Goal: Task Accomplishment & Management: Manage account settings

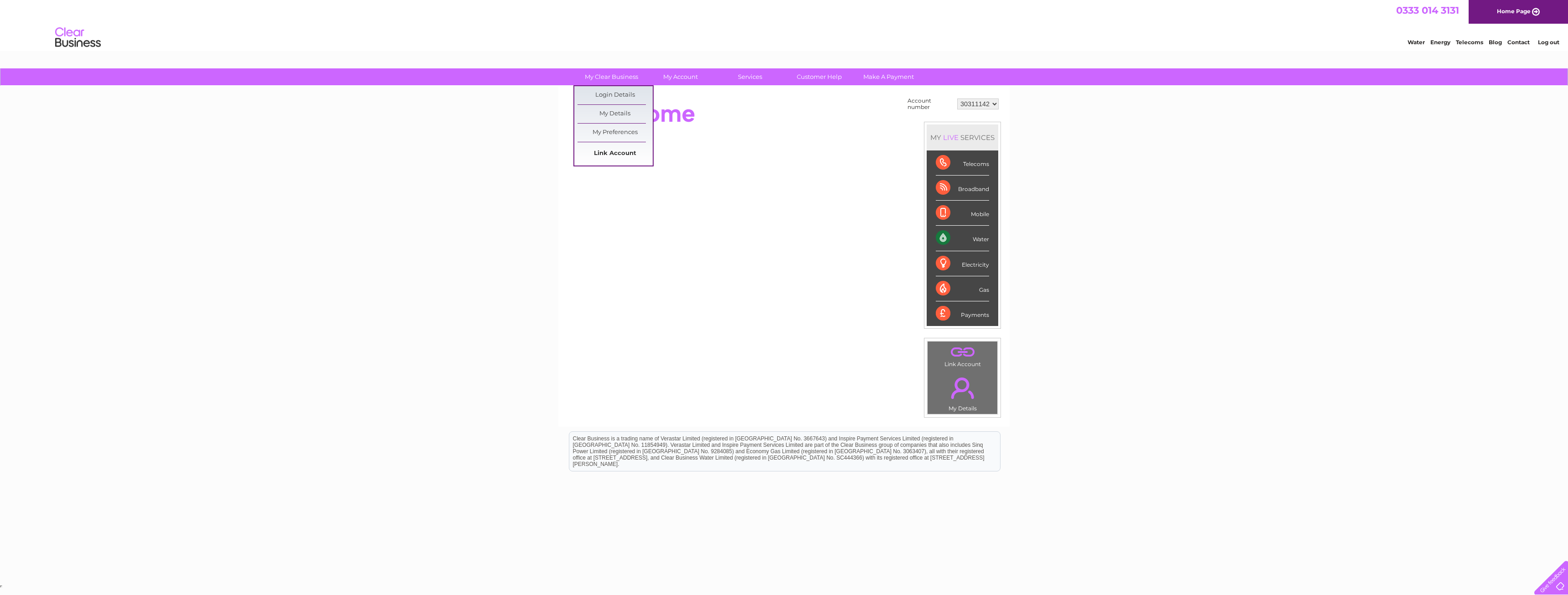
click at [608, 152] on link "Link Account" at bounding box center [614, 153] width 75 height 18
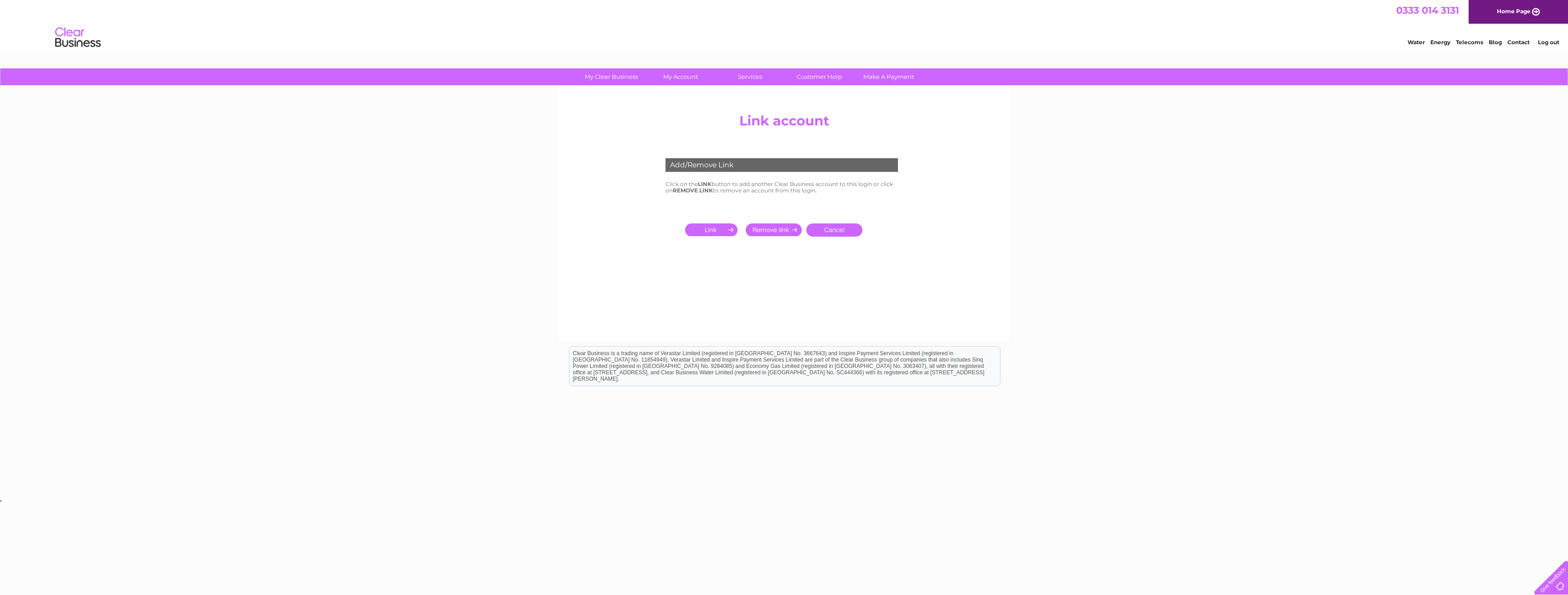
click at [713, 227] on input "submit" at bounding box center [712, 229] width 56 height 13
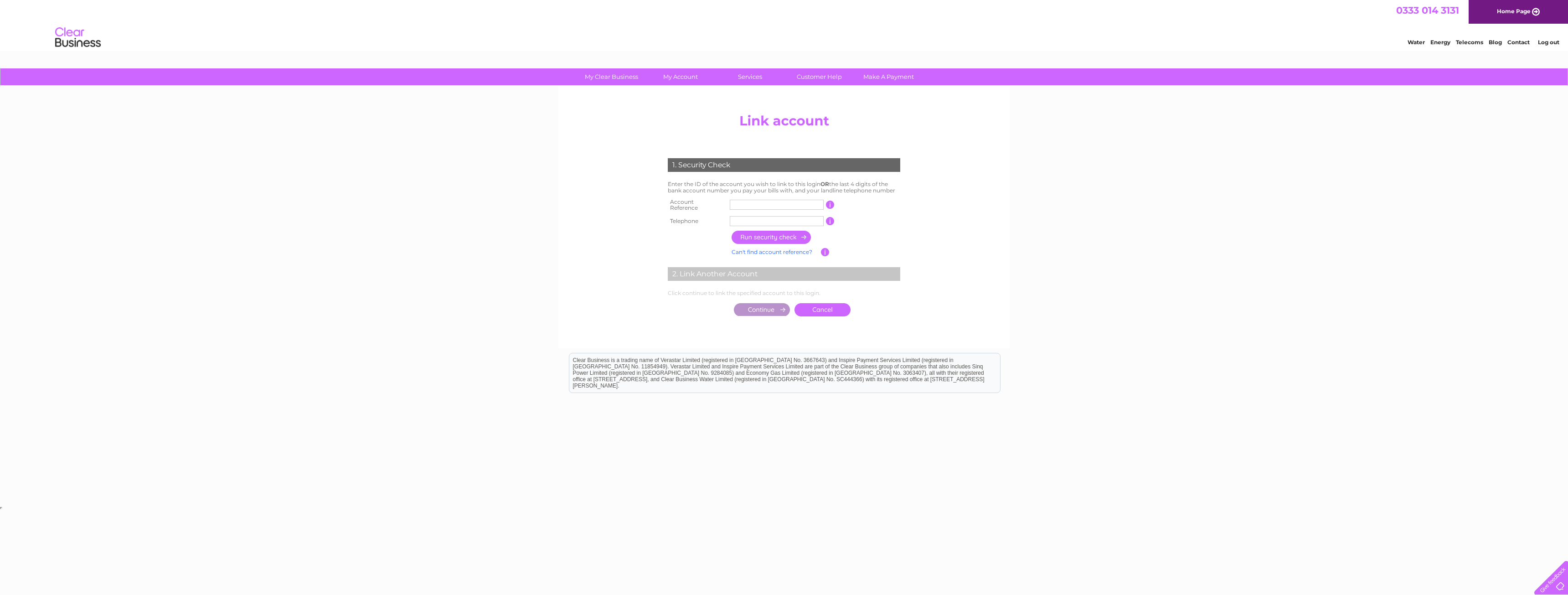
click at [744, 202] on input "text" at bounding box center [776, 204] width 94 height 10
type input "CB910068"
click at [792, 216] on input "text" at bounding box center [776, 221] width 94 height 10
type input "07528764066"
click at [797, 237] on input "button" at bounding box center [771, 236] width 80 height 13
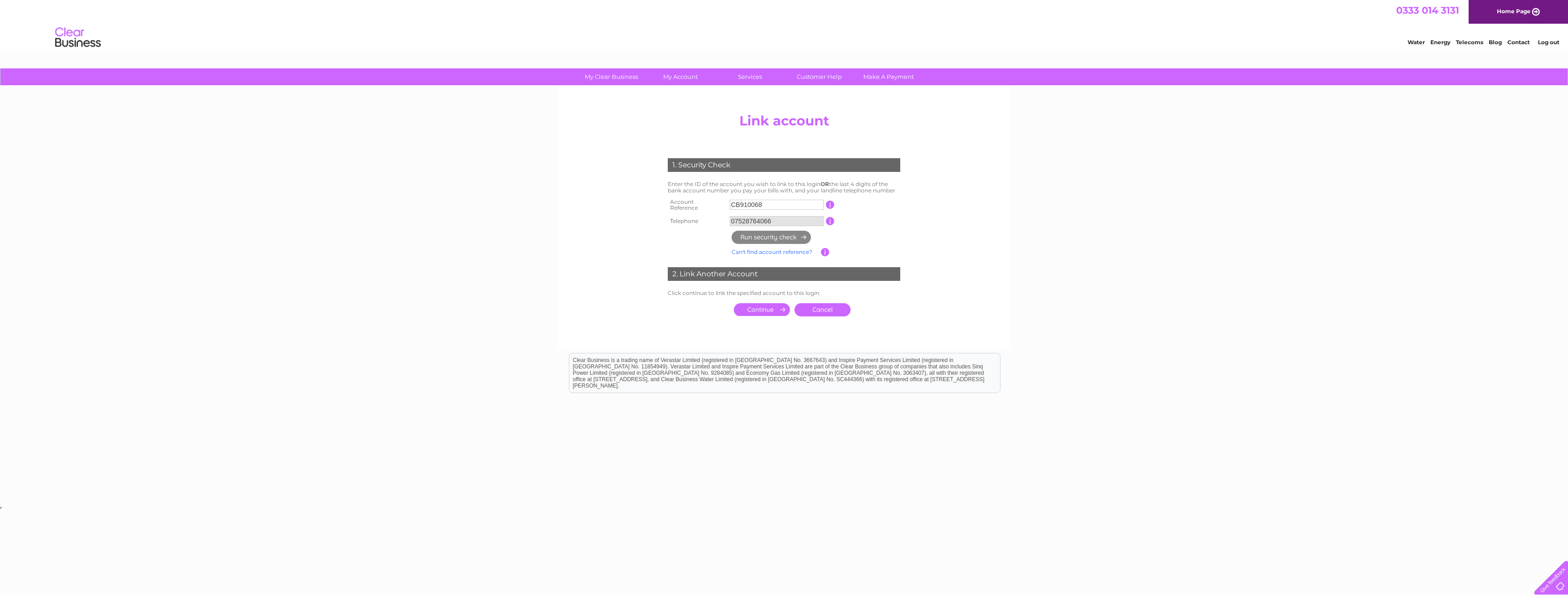
click at [768, 304] on input "submit" at bounding box center [762, 309] width 56 height 13
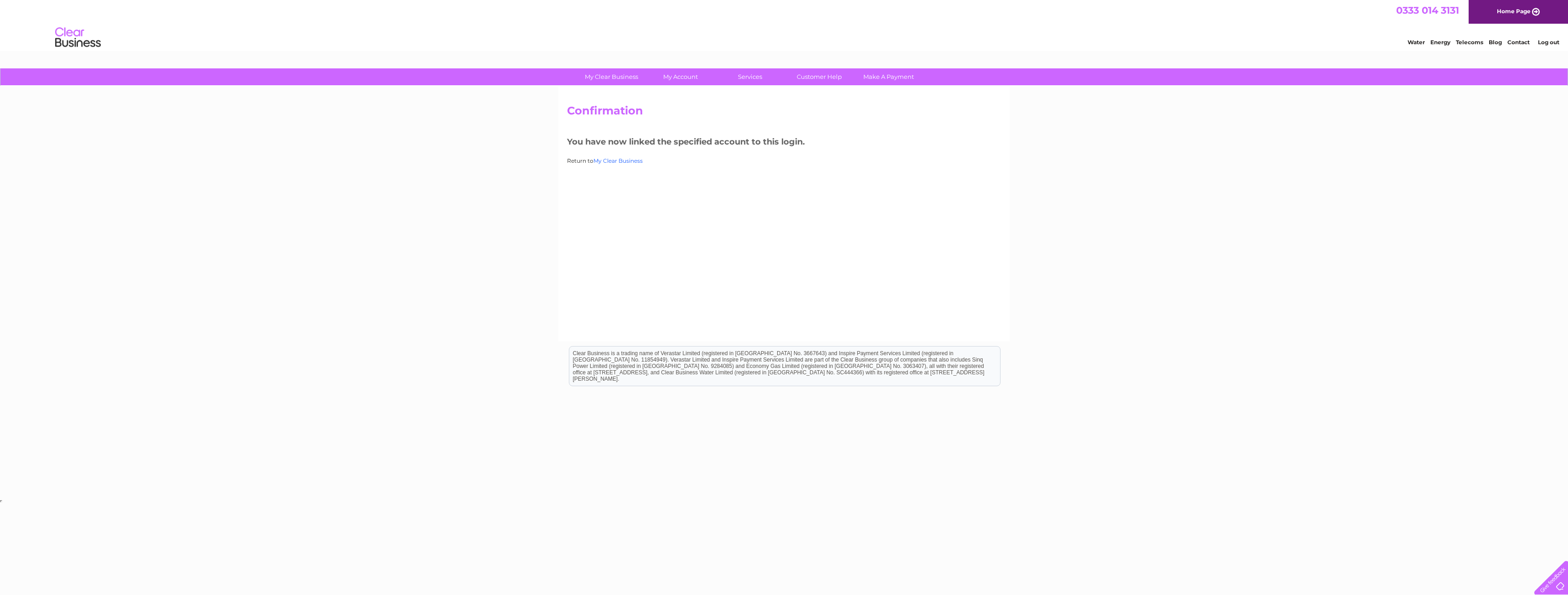
click at [621, 160] on link "My Clear Business" at bounding box center [618, 160] width 49 height 7
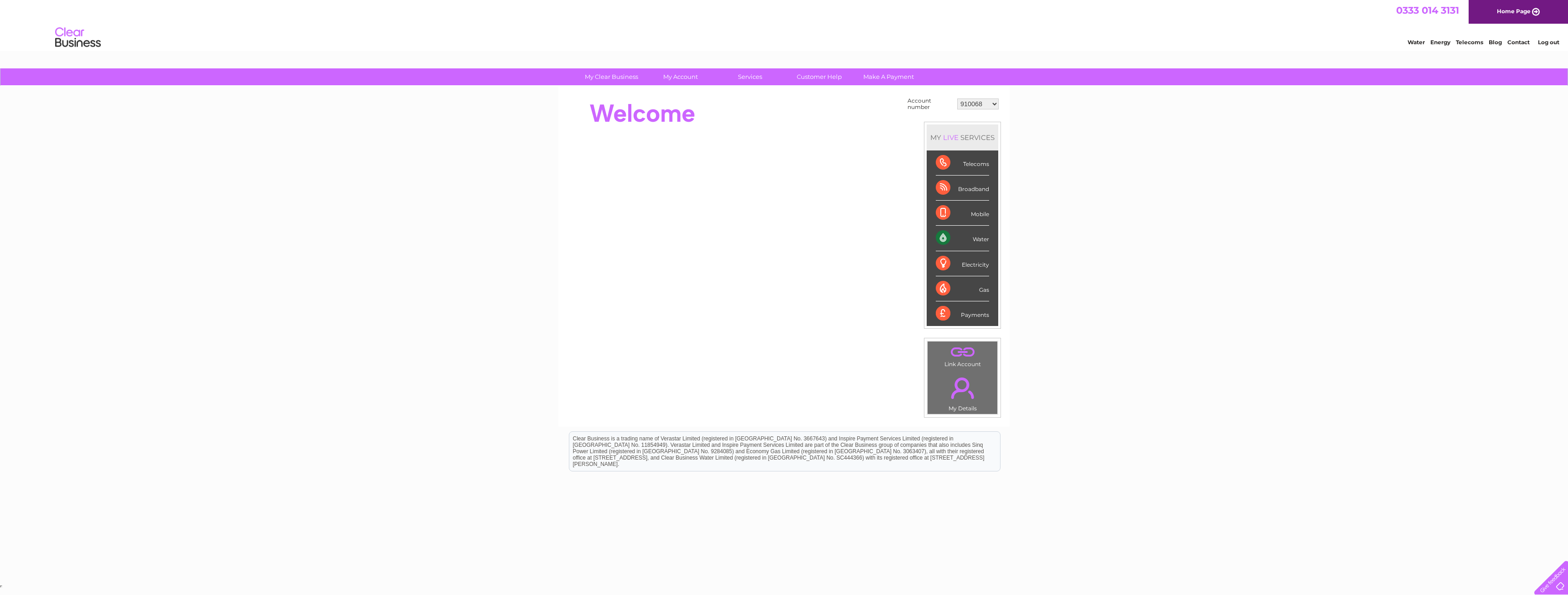
click at [982, 103] on select "910068 30311142" at bounding box center [978, 103] width 41 height 11
select select "30311142"
click at [958, 98] on select "910068 30311142" at bounding box center [978, 103] width 41 height 11
click at [975, 104] on select "910068 30311142" at bounding box center [978, 103] width 41 height 11
select select "910068"
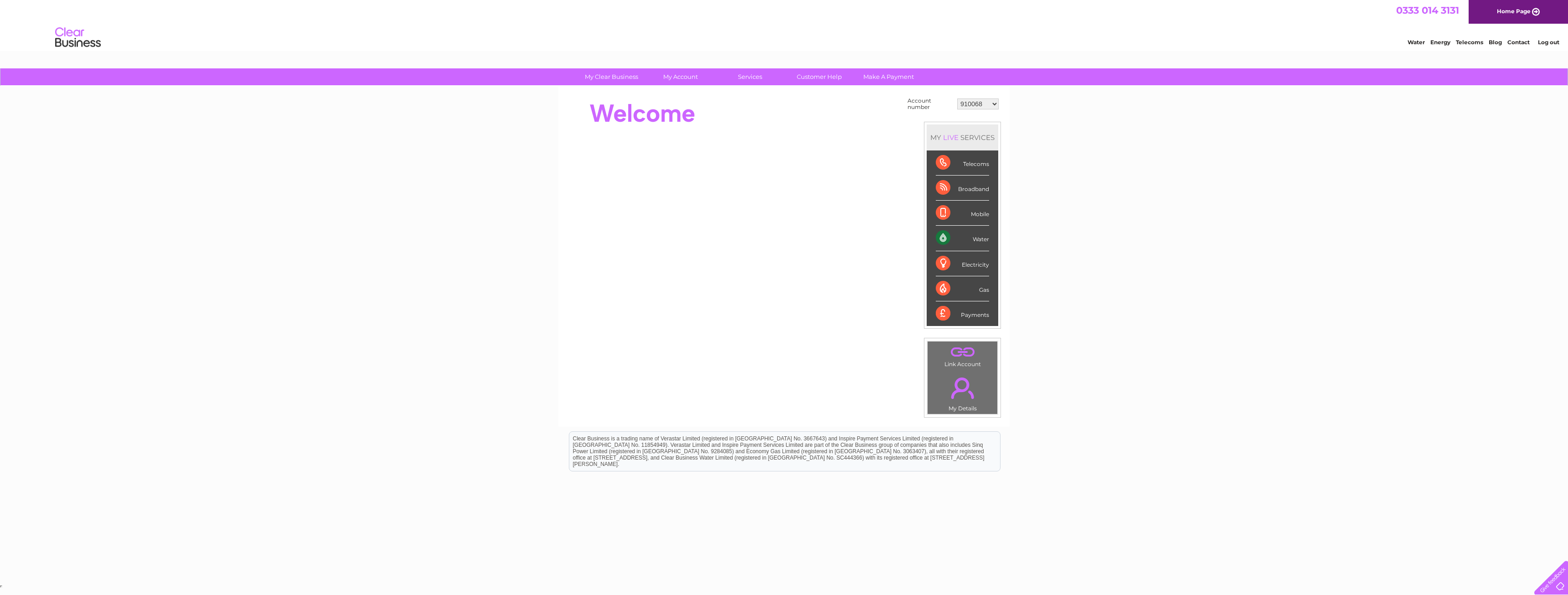
click at [958, 98] on select "910068 30311142" at bounding box center [978, 103] width 41 height 11
click at [665, 90] on link "Bills and Payments" at bounding box center [684, 95] width 75 height 18
